Goal: Task Accomplishment & Management: Manage account settings

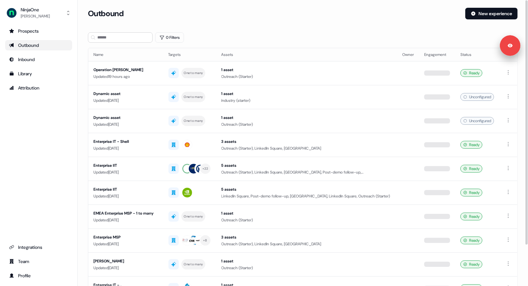
click at [241, 85] on td "1 asset Industry (starter)" at bounding box center [306, 97] width 181 height 24
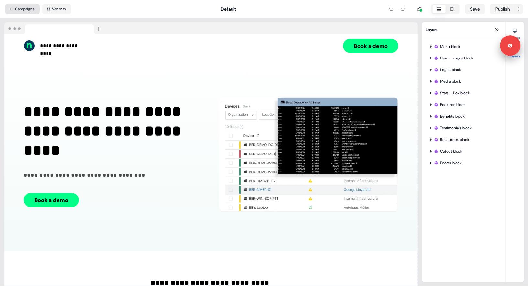
click at [20, 8] on button "Campaigns" at bounding box center [22, 9] width 35 height 10
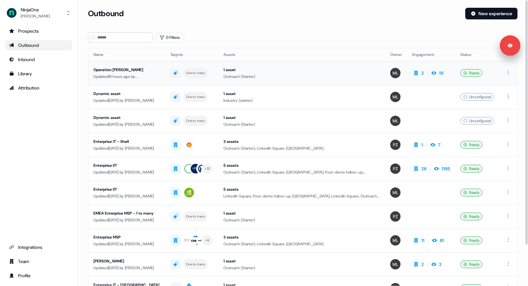
click at [141, 74] on div "Updated 19 hours ago by Megan Lee" at bounding box center [126, 76] width 67 height 6
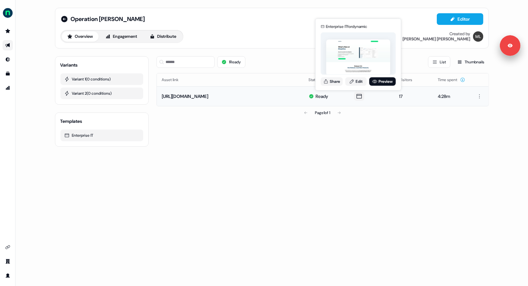
click at [356, 98] on icon at bounding box center [359, 96] width 8 height 6
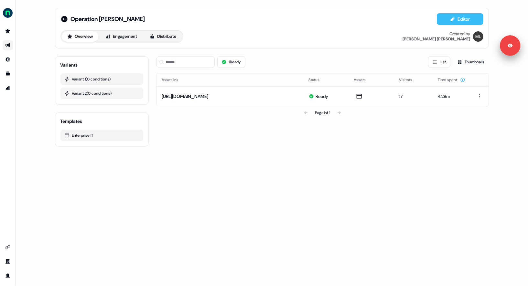
click at [439, 16] on button "Editor" at bounding box center [460, 19] width 47 height 12
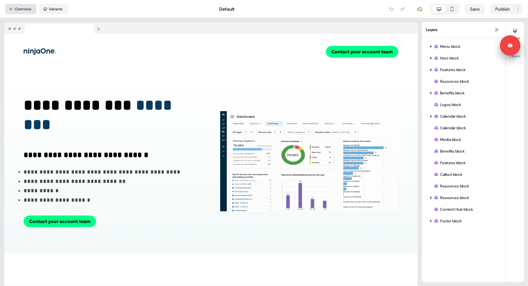
click at [29, 7] on button "Overview" at bounding box center [20, 9] width 31 height 10
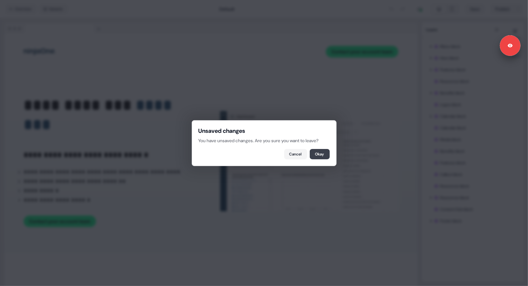
click at [322, 155] on button "Okay" at bounding box center [320, 154] width 20 height 10
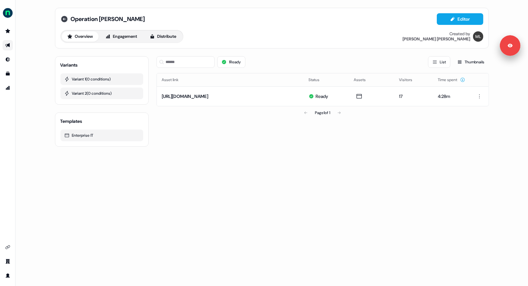
click at [64, 19] on icon at bounding box center [64, 19] width 6 height 6
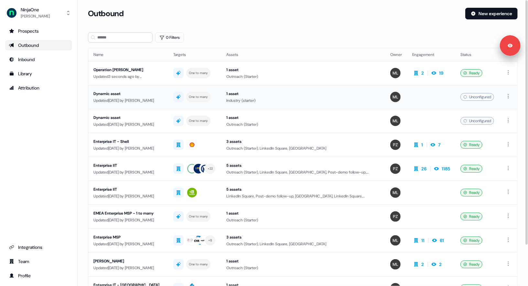
click at [141, 98] on div "Updated 6 days ago by Megan Lee" at bounding box center [128, 100] width 70 height 6
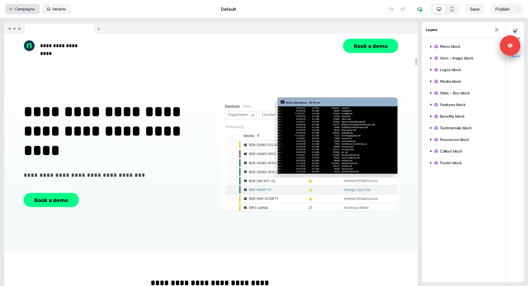
click at [18, 13] on button "Campaigns" at bounding box center [22, 9] width 35 height 10
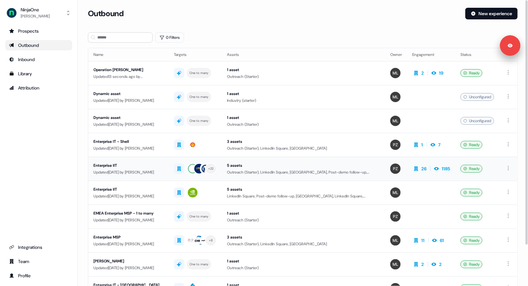
click at [156, 169] on div "Updated 14 days ago by Megan Lee" at bounding box center [128, 172] width 70 height 6
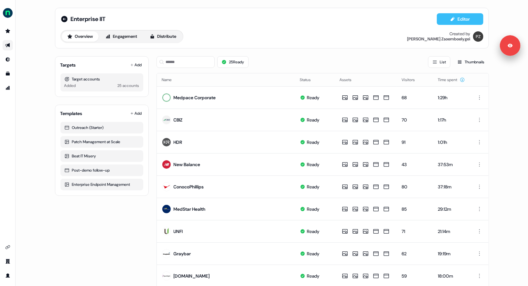
click at [451, 20] on icon at bounding box center [453, 19] width 4 height 4
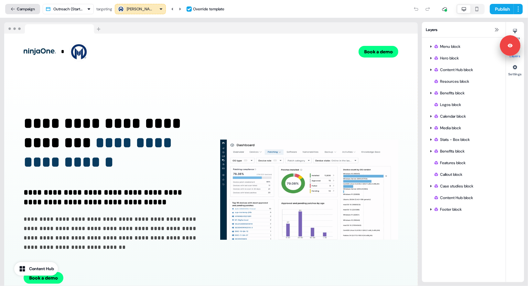
click at [18, 9] on button "Campaign" at bounding box center [22, 9] width 35 height 10
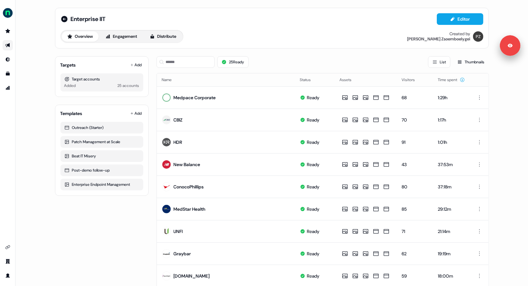
click at [37, 63] on div "Enterprise IIT Editor Overview Engagement Distribute Created by Petra Zsoemboel…" at bounding box center [272, 143] width 513 height 286
click at [236, 26] on div "Enterprise IIT Editor Overview Engagement Distribute Created by Petra Zsoemboel…" at bounding box center [271, 28] width 423 height 30
click at [40, 91] on div "Enterprise IIT Editor Overview Engagement Distribute Created by Petra Zsoemboel…" at bounding box center [272, 143] width 513 height 286
click at [7, 44] on icon "Go to outbound experience" at bounding box center [7, 45] width 5 height 5
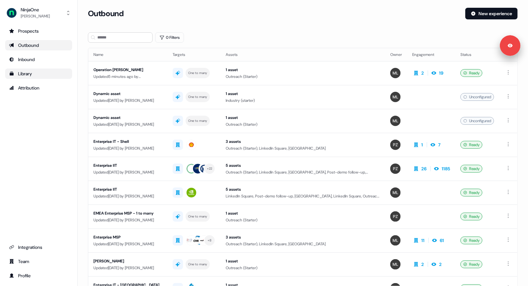
click at [39, 71] on div "Library" at bounding box center [38, 73] width 59 height 6
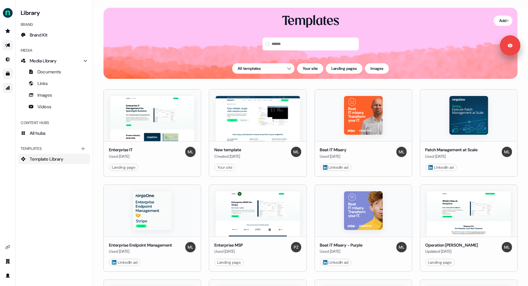
click at [6, 89] on icon "Go to attribution" at bounding box center [8, 88] width 4 height 4
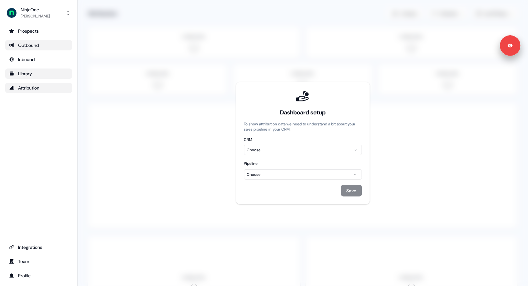
click at [308, 151] on html "For the best experience switch devices to a bigger screen. Go to Userled.io Nin…" at bounding box center [264, 143] width 528 height 286
click at [299, 174] on html "For the best experience switch devices to a bigger screen. Go to Userled.io Nin…" at bounding box center [264, 143] width 528 height 286
click at [238, 174] on html "For the best experience switch devices to a bigger screen. Go to Userled.io Nin…" at bounding box center [264, 143] width 528 height 286
click at [263, 177] on html "For the best experience switch devices to a bigger screen. Go to Userled.io Nin…" at bounding box center [264, 143] width 528 height 286
click at [273, 177] on html "For the best experience switch devices to a bigger screen. Go to Userled.io Nin…" at bounding box center [264, 143] width 528 height 286
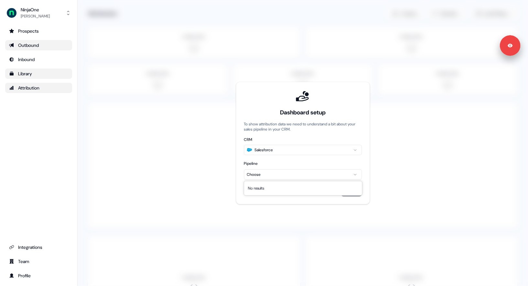
click at [262, 175] on html "For the best experience switch devices to a bigger screen. Go to Userled.io Nin…" at bounding box center [264, 143] width 528 height 286
click at [240, 174] on html "For the best experience switch devices to a bigger screen. Go to Userled.io Nin…" at bounding box center [264, 143] width 528 height 286
click at [29, 42] on div "Outbound" at bounding box center [38, 45] width 59 height 6
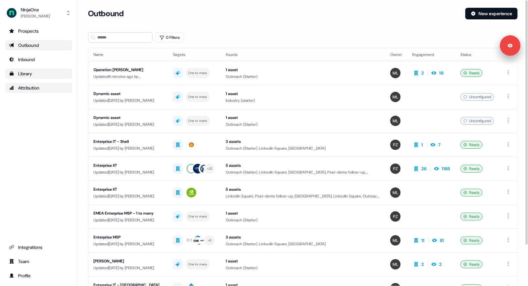
click at [266, 35] on div "0 Filters" at bounding box center [303, 37] width 430 height 10
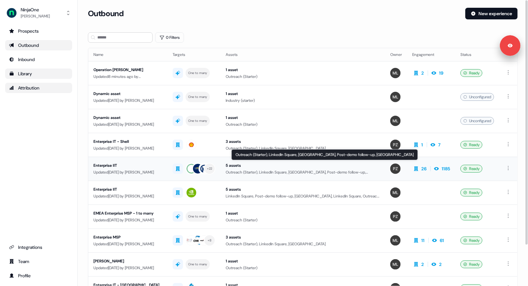
click at [264, 170] on div "Outreach (Starter), LinkedIn Square, LinkedIn Square, Post-demo follow-up, Link…" at bounding box center [303, 172] width 154 height 6
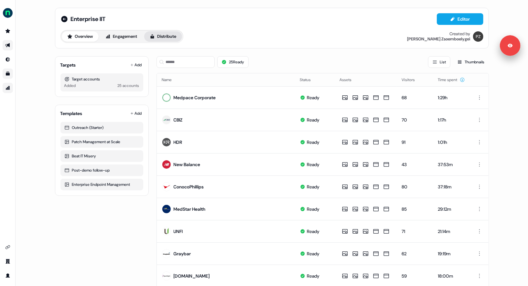
click at [162, 37] on button "Distribute" at bounding box center [163, 36] width 38 height 10
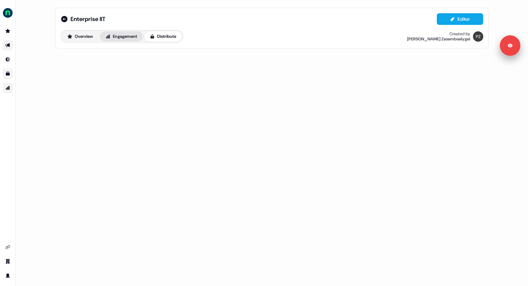
click at [126, 40] on button "Engagement" at bounding box center [121, 36] width 43 height 10
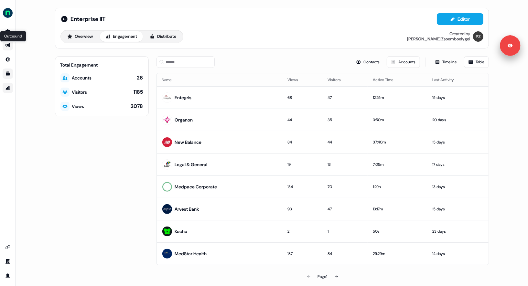
click at [8, 44] on icon "Go to outbound experience" at bounding box center [7, 45] width 5 height 4
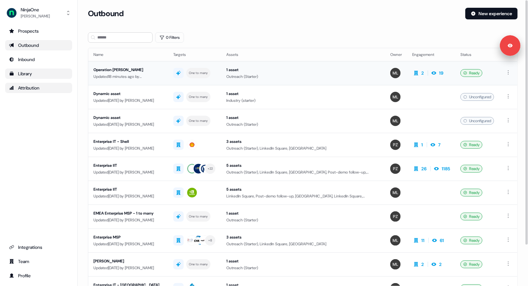
click at [163, 71] on div "Operation NIAT - Brett" at bounding box center [128, 70] width 70 height 6
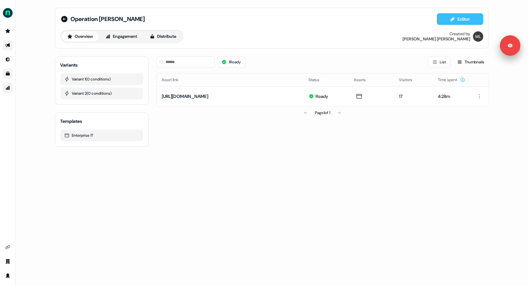
click at [448, 22] on button "Editor" at bounding box center [460, 19] width 47 height 12
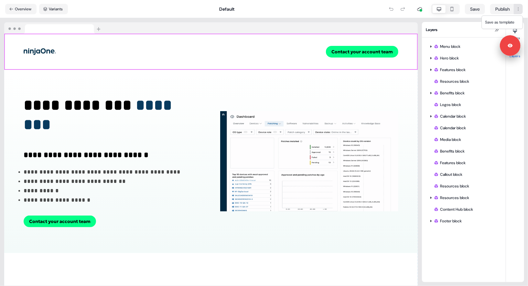
click at [519, 10] on html "**********" at bounding box center [264, 143] width 528 height 286
click at [494, 24] on span "Save as template" at bounding box center [499, 22] width 29 height 5
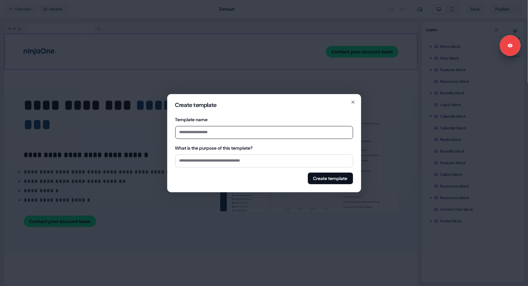
click at [209, 134] on input "Template name" at bounding box center [264, 132] width 178 height 13
click at [171, 146] on div "Create template Template name What is the purpose of this template? Create temp…" at bounding box center [264, 143] width 194 height 98
click at [353, 103] on icon "button" at bounding box center [353, 102] width 5 height 5
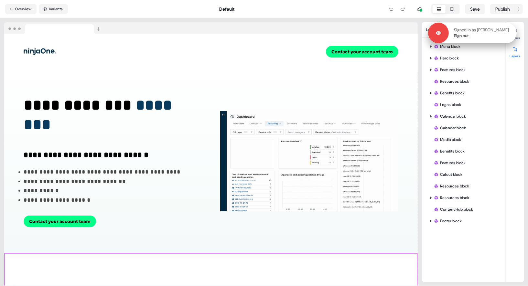
drag, startPoint x: 514, startPoint y: 45, endPoint x: 481, endPoint y: 31, distance: 35.9
click at [481, 31] on div "Signed in as Megan Lee Sign out" at bounding box center [483, 33] width 68 height 12
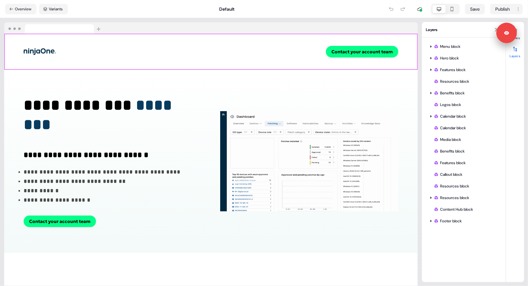
click at [514, 64] on div "Styles Layers" at bounding box center [515, 152] width 18 height 260
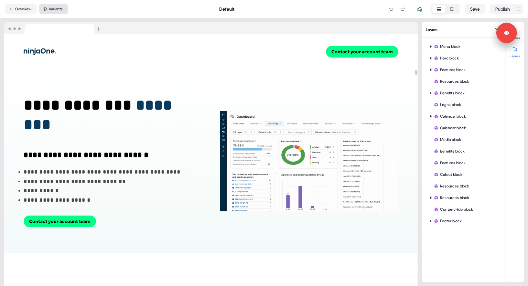
click at [48, 11] on button "Variants" at bounding box center [53, 9] width 29 height 10
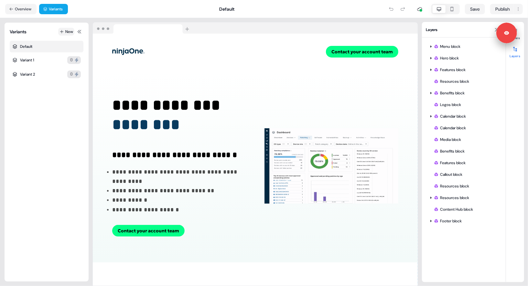
click at [64, 30] on button "New" at bounding box center [66, 32] width 16 height 8
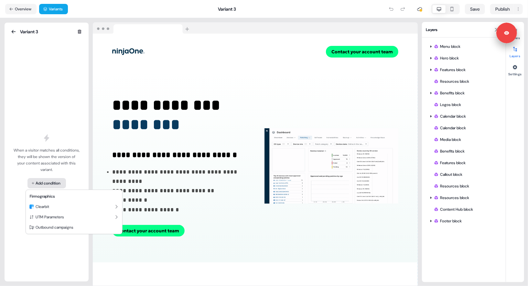
click at [46, 184] on html "**********" at bounding box center [264, 143] width 528 height 286
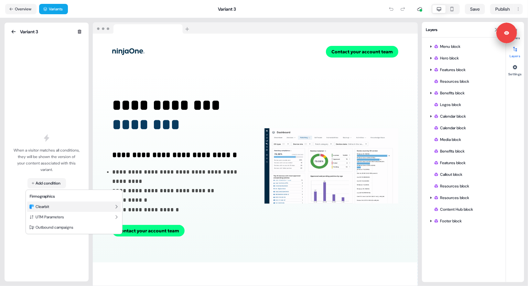
click at [69, 206] on div "Clearbit" at bounding box center [74, 207] width 94 height 10
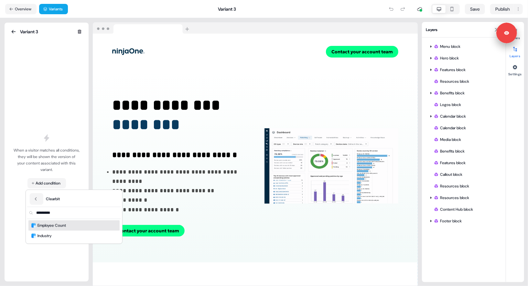
click at [50, 215] on input "text" at bounding box center [78, 213] width 86 height 12
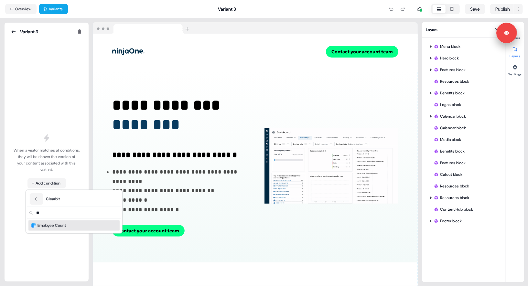
type input "***"
click at [37, 198] on icon "Back" at bounding box center [36, 199] width 5 height 5
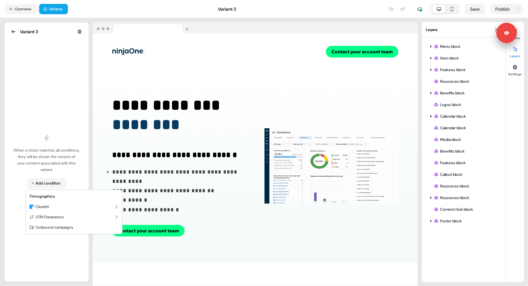
click at [20, 195] on html "**********" at bounding box center [264, 143] width 528 height 286
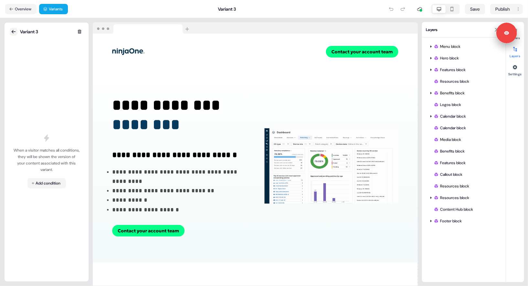
click at [14, 32] on icon at bounding box center [13, 31] width 5 height 5
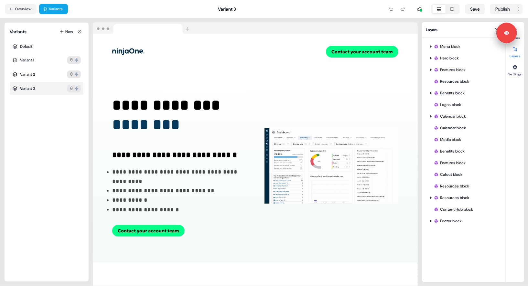
click at [43, 140] on div "Variants New Default Variant 1 0 Variant 2 0 Variant 3 0" at bounding box center [47, 152] width 74 height 249
click at [517, 9] on html "**********" at bounding box center [264, 143] width 528 height 286
click at [400, 22] on html "**********" at bounding box center [264, 143] width 528 height 286
click at [518, 10] on html "**********" at bounding box center [264, 143] width 528 height 286
click at [489, 21] on span "Save as template" at bounding box center [499, 22] width 29 height 5
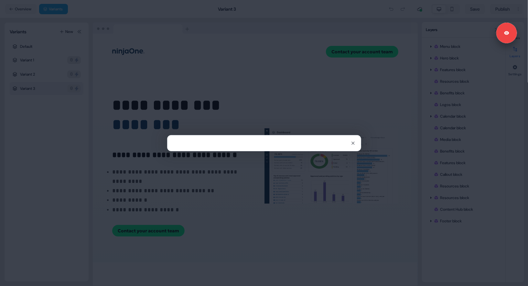
click at [491, 18] on div "Close" at bounding box center [264, 143] width 528 height 286
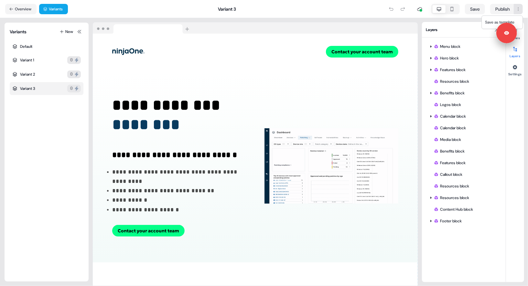
click at [518, 11] on html "**********" at bounding box center [264, 143] width 528 height 286
click at [489, 23] on span "Save as template" at bounding box center [499, 22] width 29 height 5
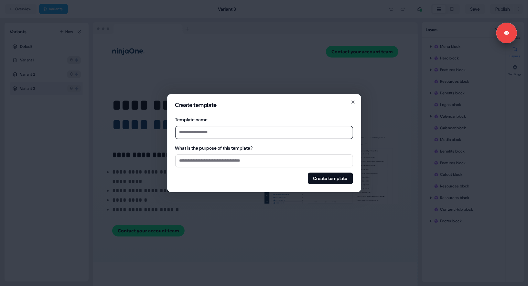
click at [207, 132] on input "Template name" at bounding box center [264, 132] width 178 height 13
type input "**********"
click at [316, 176] on button "Create template" at bounding box center [330, 179] width 45 height 12
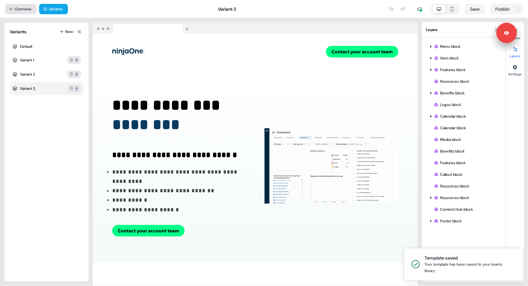
click at [21, 8] on button "Overview" at bounding box center [20, 9] width 31 height 10
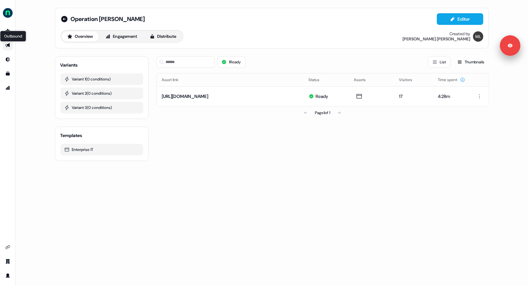
click at [7, 46] on icon "Go to outbound experience" at bounding box center [7, 45] width 5 height 4
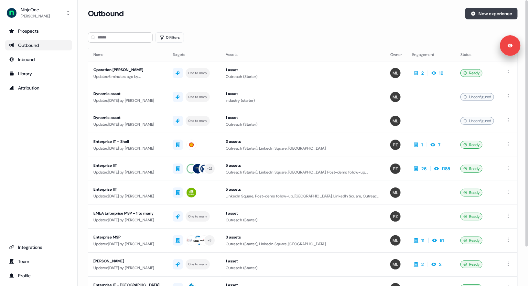
click at [488, 12] on button "New experience" at bounding box center [491, 14] width 52 height 12
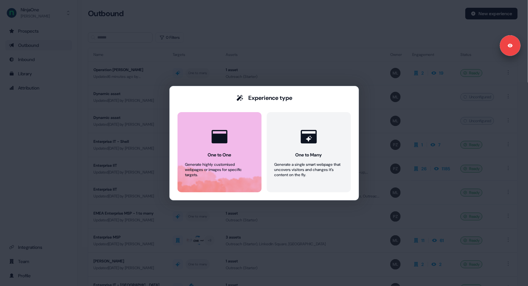
click at [220, 144] on icon at bounding box center [219, 136] width 19 height 19
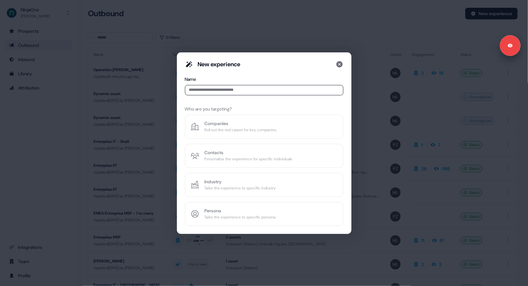
click at [213, 90] on input at bounding box center [264, 90] width 158 height 10
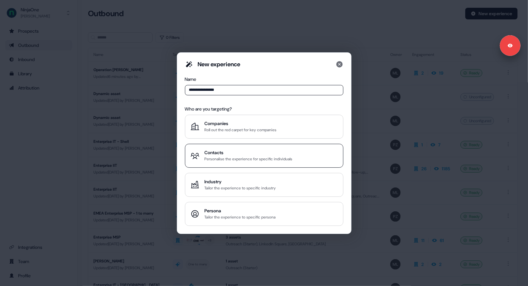
type input "**********"
click at [243, 156] on div "Personalise the experience for specific individuals" at bounding box center [249, 159] width 88 height 6
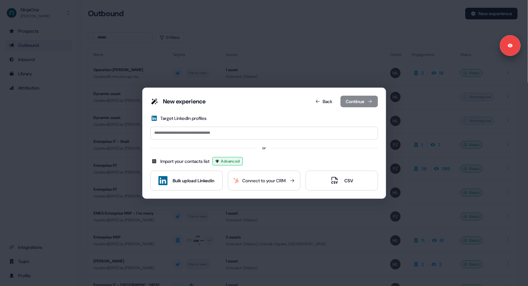
click at [267, 163] on div "Import your contacts list Advanced" at bounding box center [264, 161] width 228 height 8
click at [279, 157] on div "Import your contacts list Advanced" at bounding box center [264, 161] width 228 height 8
click at [325, 101] on button "Back" at bounding box center [324, 102] width 28 height 12
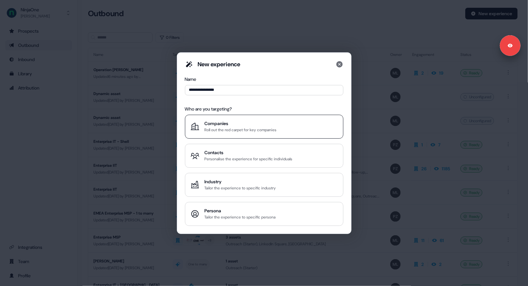
click at [252, 124] on div "Companies" at bounding box center [241, 123] width 72 height 6
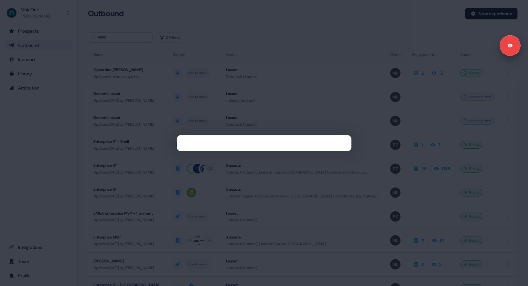
click at [26, 155] on div at bounding box center [264, 143] width 528 height 286
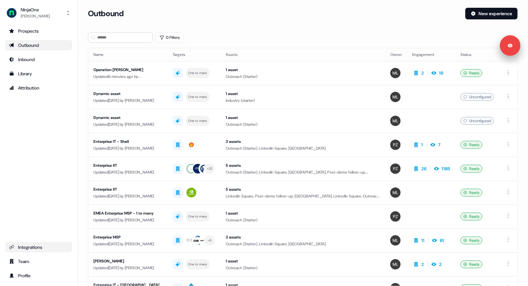
click at [39, 250] on div "Integrations" at bounding box center [38, 247] width 59 height 6
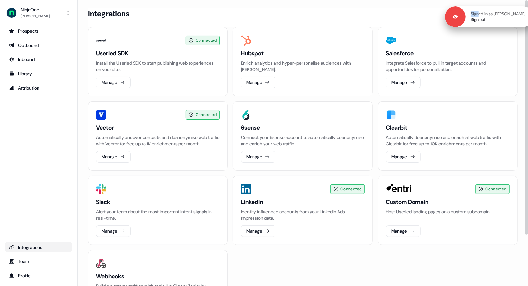
drag, startPoint x: 512, startPoint y: 42, endPoint x: 510, endPoint y: 8, distance: 33.7
click at [510, 8] on div "Signed in as [PERSON_NAME] Sign out" at bounding box center [489, 16] width 89 height 21
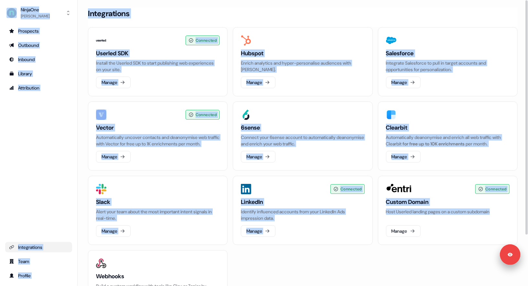
drag, startPoint x: 510, startPoint y: 68, endPoint x: 503, endPoint y: 275, distance: 207.7
click at [503, 275] on body "Signed in as [PERSON_NAME] Sign out For the best experience switch devices to a…" at bounding box center [264, 143] width 528 height 286
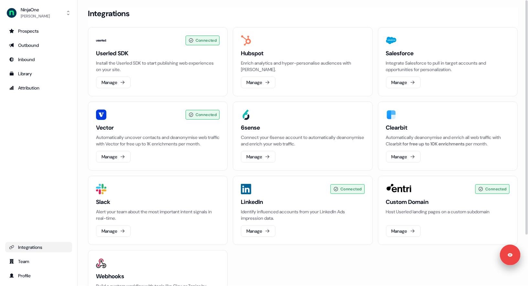
click at [416, 17] on div "Integrations" at bounding box center [303, 14] width 430 height 12
click at [407, 16] on div "Integrations" at bounding box center [303, 14] width 430 height 12
click at [410, 82] on button "Manage" at bounding box center [403, 83] width 35 height 12
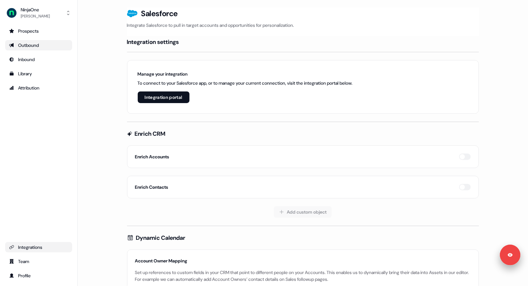
click at [32, 44] on div "Outbound" at bounding box center [38, 45] width 59 height 6
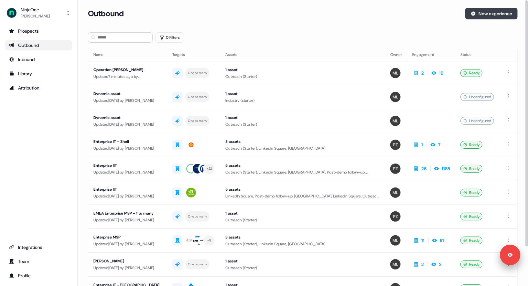
click at [502, 16] on button "New experience" at bounding box center [491, 14] width 52 height 12
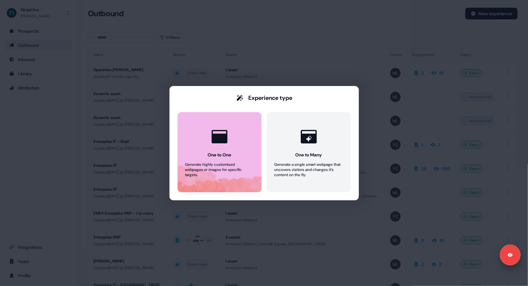
click at [233, 151] on button "One to One Generate highly customised webpages or images for specific targets." at bounding box center [220, 152] width 84 height 80
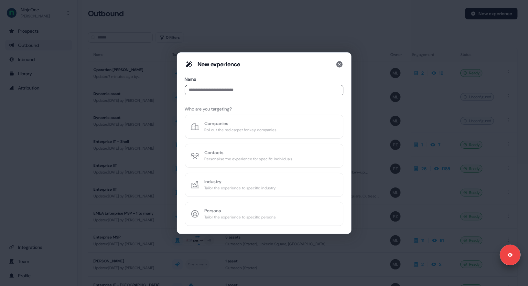
click at [222, 92] on input at bounding box center [264, 90] width 158 height 10
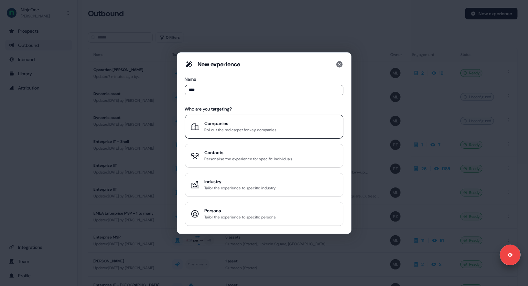
type input "****"
click at [267, 121] on div "Companies" at bounding box center [241, 123] width 72 height 6
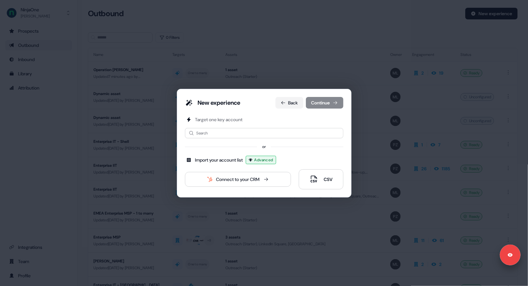
click at [293, 103] on button "Back" at bounding box center [290, 103] width 28 height 12
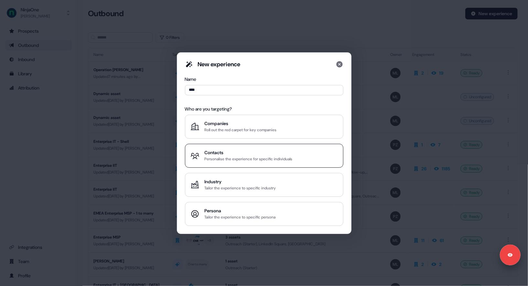
click at [241, 154] on div "Contacts" at bounding box center [249, 152] width 88 height 6
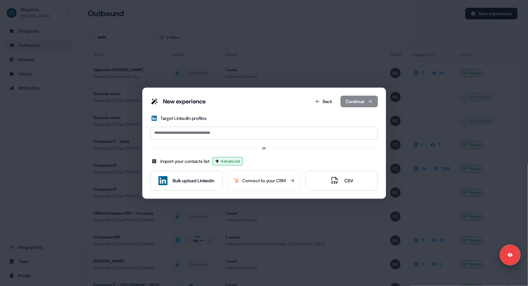
click at [268, 183] on div "Connect to your CRM" at bounding box center [264, 181] width 43 height 6
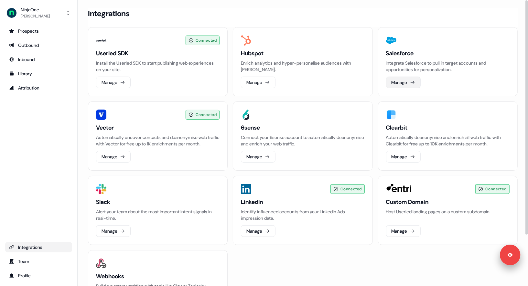
click at [406, 80] on button "Manage" at bounding box center [403, 83] width 35 height 12
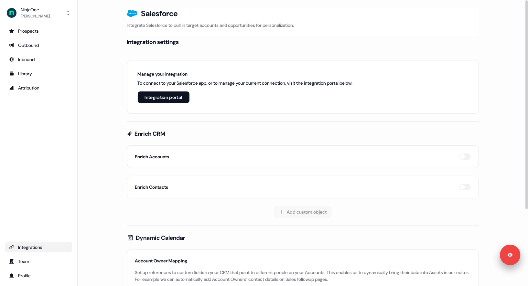
click at [168, 98] on button "Integration portal" at bounding box center [164, 98] width 52 height 12
click at [105, 63] on main "Loading... Salesforce Integrate Salesforce to pull in target accounts and oppor…" at bounding box center [303, 201] width 450 height 387
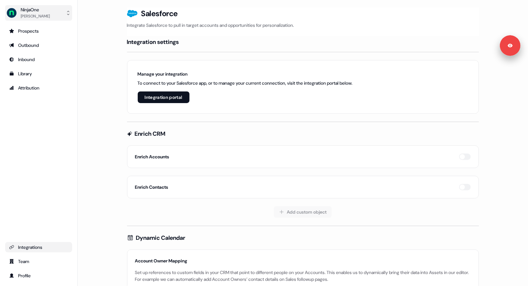
click at [35, 12] on div "NinjaOne" at bounding box center [35, 9] width 29 height 6
click at [33, 52] on div "Logout" at bounding box center [38, 54] width 61 height 12
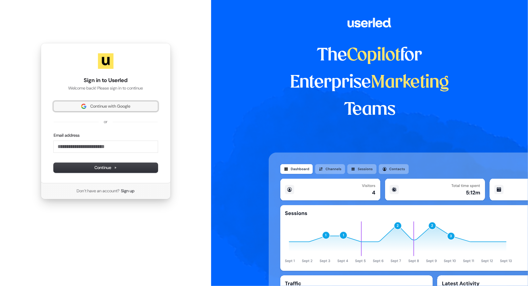
click at [110, 103] on span "Continue with Google" at bounding box center [110, 106] width 40 height 6
